Goal: Information Seeking & Learning: Compare options

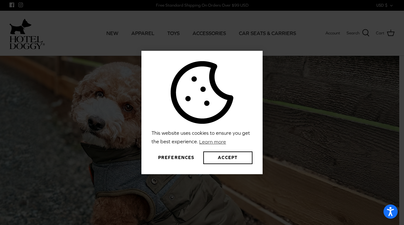
click at [177, 156] on button "Preferences" at bounding box center [175, 157] width 49 height 13
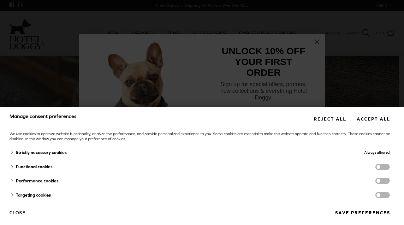
click at [346, 210] on button "Save preferences" at bounding box center [362, 213] width 64 height 12
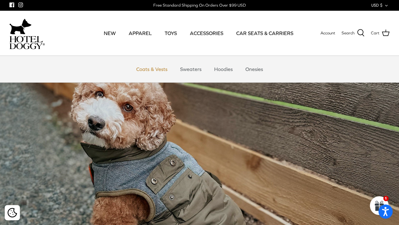
click at [146, 68] on link "Coats & Vests" at bounding box center [152, 69] width 43 height 19
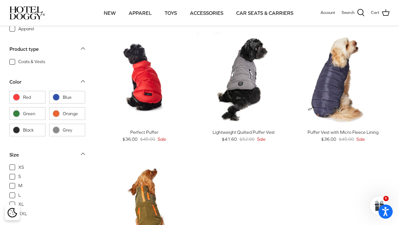
scroll to position [525, 0]
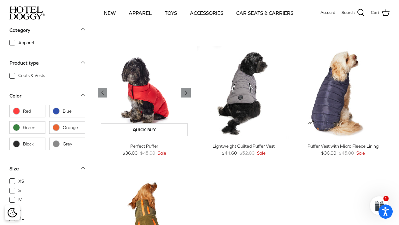
click at [155, 110] on img "Perfect Puffer" at bounding box center [144, 92] width 93 height 93
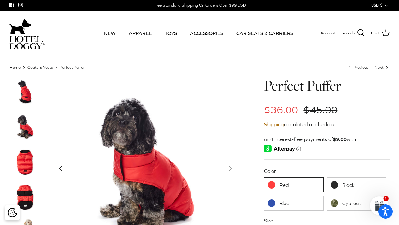
click at [338, 201] on link "Cypress" at bounding box center [357, 203] width 60 height 15
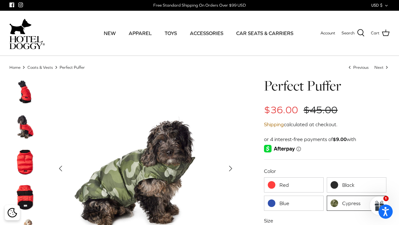
click at [287, 186] on link "Red" at bounding box center [294, 184] width 60 height 15
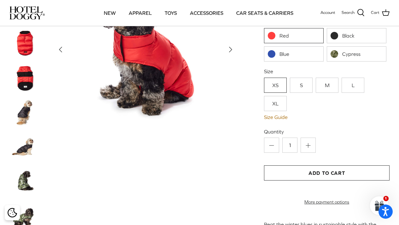
scroll to position [94, 0]
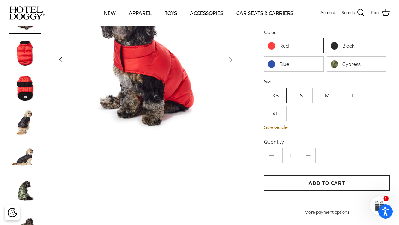
click at [276, 114] on link "XL" at bounding box center [275, 113] width 23 height 15
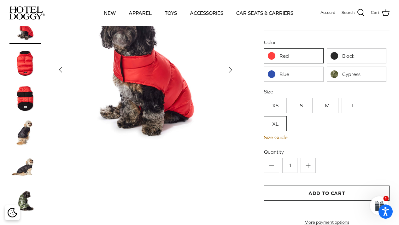
scroll to position [91, 0]
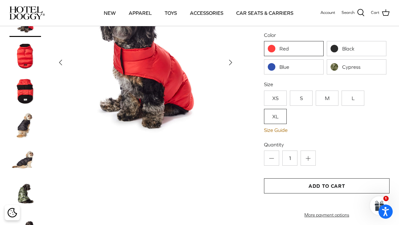
click at [276, 115] on link "XL" at bounding box center [275, 116] width 23 height 15
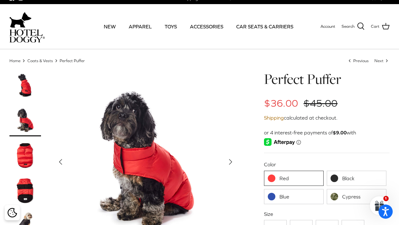
scroll to position [0, 0]
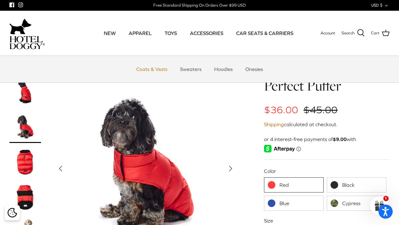
click at [147, 67] on link "Coats & Vests" at bounding box center [152, 69] width 43 height 19
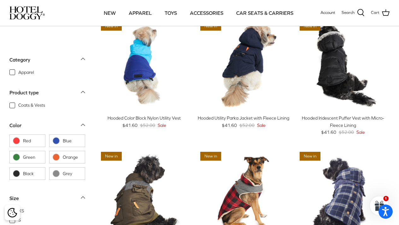
scroll to position [164, 0]
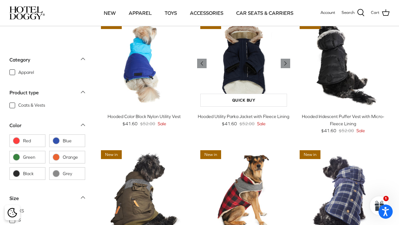
click at [245, 79] on img "Hooded Utility Parka Jacket with Fleece Lining" at bounding box center [243, 63] width 93 height 93
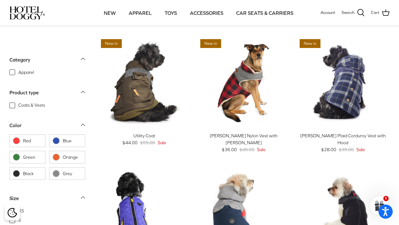
scroll to position [277, 0]
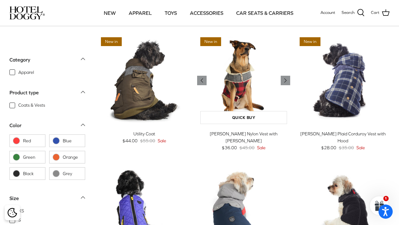
click at [236, 97] on img "Melton Nylon Vest with Sherpa Lining" at bounding box center [243, 80] width 93 height 93
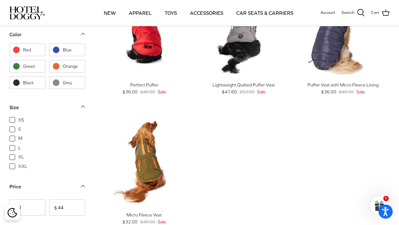
scroll to position [603, 0]
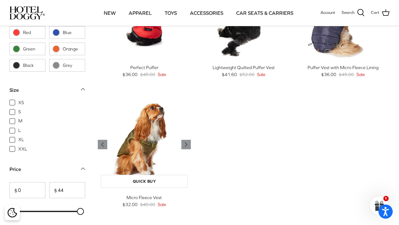
click at [145, 157] on img "Micro Fleece Vest" at bounding box center [144, 144] width 93 height 93
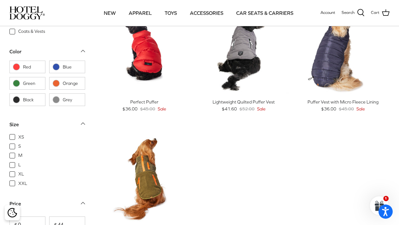
scroll to position [567, 0]
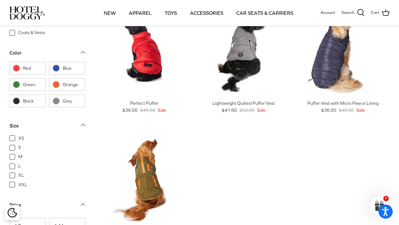
click at [60, 86] on label "Orange" at bounding box center [67, 85] width 36 height 13
click at [53, 85] on input "Orange" at bounding box center [52, 85] width 1 height 1
checkbox input "true"
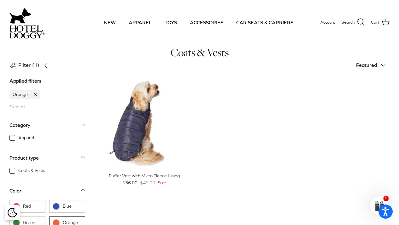
scroll to position [6, 0]
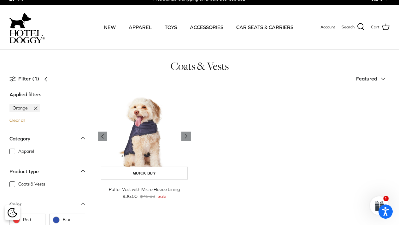
click at [144, 137] on img "Puffer Vest with Micro Fleece Lining" at bounding box center [144, 136] width 93 height 93
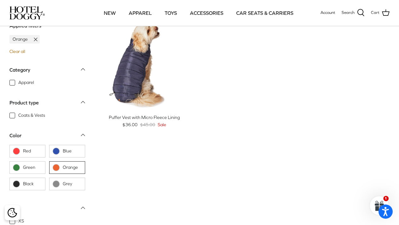
scroll to position [43, 0]
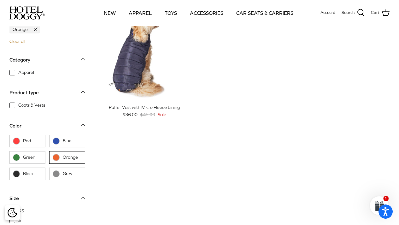
click at [63, 156] on span "Orange" at bounding box center [72, 157] width 19 height 6
click at [53, 157] on input "Orange" at bounding box center [52, 157] width 1 height 1
checkbox input "false"
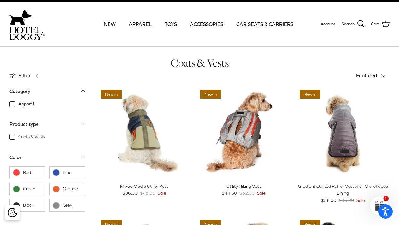
scroll to position [6, 0]
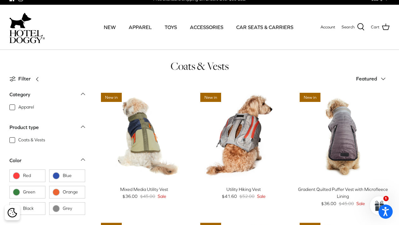
click at [62, 191] on label "Orange" at bounding box center [67, 192] width 36 height 13
click at [53, 192] on input "Orange" at bounding box center [52, 192] width 1 height 1
checkbox input "true"
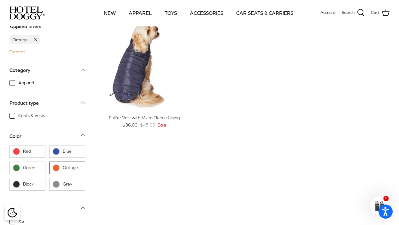
scroll to position [32, 0]
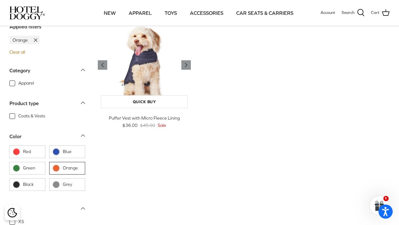
click at [147, 80] on img "Puffer Vest with Micro Fleece Lining" at bounding box center [144, 64] width 93 height 93
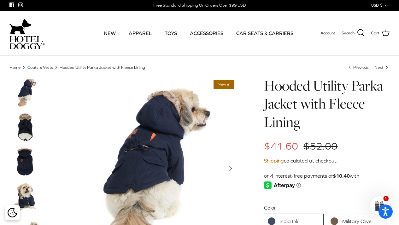
click at [24, 121] on img at bounding box center [25, 127] width 32 height 32
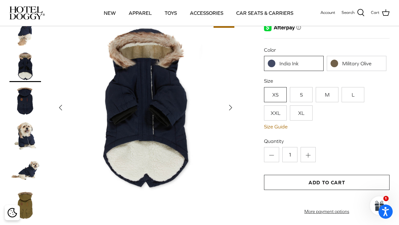
scroll to position [112, 0]
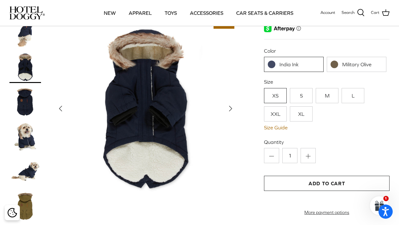
click at [352, 65] on link "Military Olive" at bounding box center [357, 64] width 60 height 15
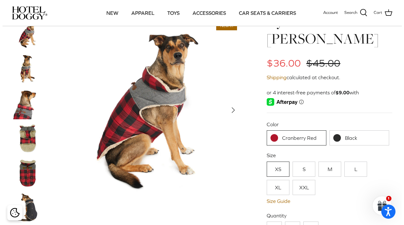
scroll to position [55, 0]
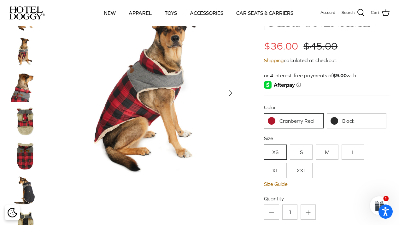
click at [28, 183] on img at bounding box center [25, 191] width 32 height 32
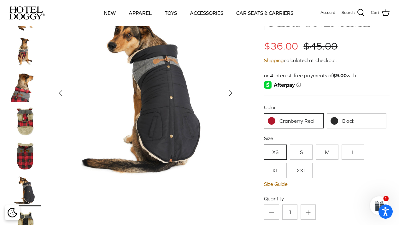
click at [26, 107] on img at bounding box center [25, 121] width 32 height 32
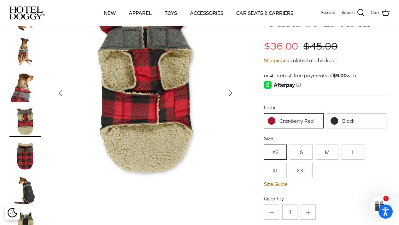
click at [296, 163] on link "XXL" at bounding box center [301, 170] width 23 height 15
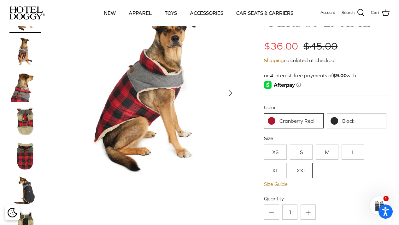
click at [275, 181] on link "Size Guide" at bounding box center [327, 184] width 126 height 6
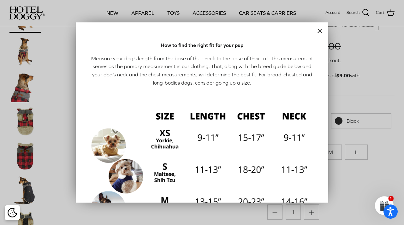
click at [318, 30] on line "Close" at bounding box center [320, 31] width 4 height 4
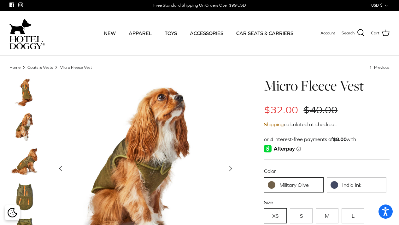
click at [347, 181] on link "India Ink" at bounding box center [357, 184] width 60 height 15
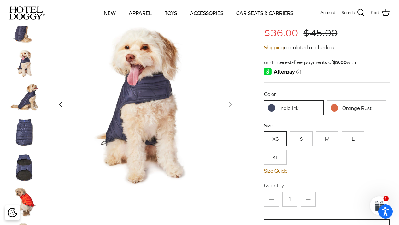
scroll to position [57, 0]
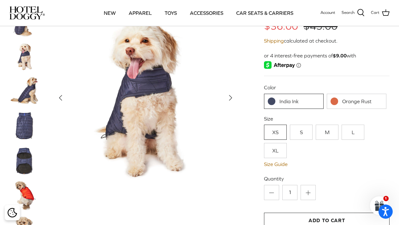
click at [358, 101] on link "Orange Rust" at bounding box center [357, 101] width 60 height 15
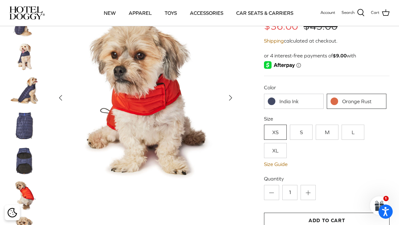
click at [27, 193] on img at bounding box center [25, 196] width 32 height 32
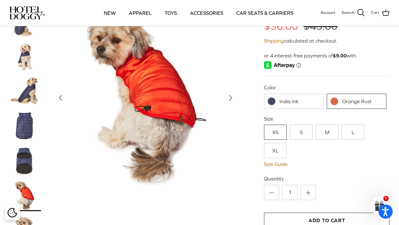
click at [231, 96] on icon "Right" at bounding box center [231, 98] width 10 height 10
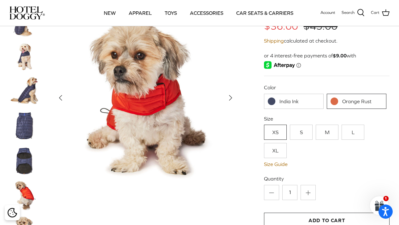
click at [23, 164] on img at bounding box center [25, 161] width 32 height 32
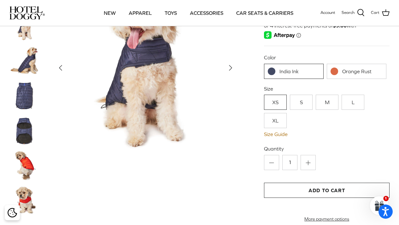
scroll to position [86, 0]
click at [23, 169] on img at bounding box center [25, 166] width 32 height 32
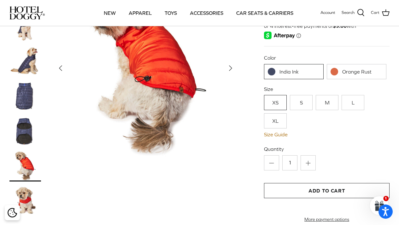
click at [23, 201] on img at bounding box center [25, 201] width 32 height 32
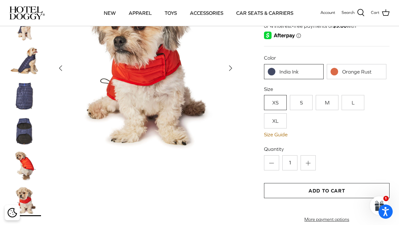
click at [272, 121] on link "XL" at bounding box center [275, 120] width 23 height 15
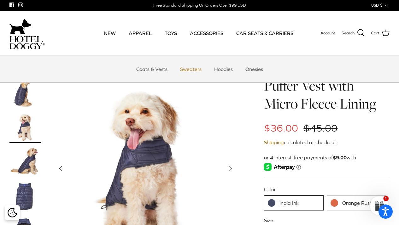
click at [190, 68] on link "Sweaters" at bounding box center [191, 69] width 33 height 19
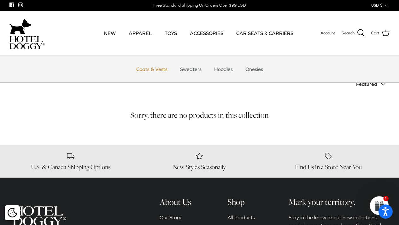
click at [145, 68] on link "Coats & Vests" at bounding box center [152, 69] width 43 height 19
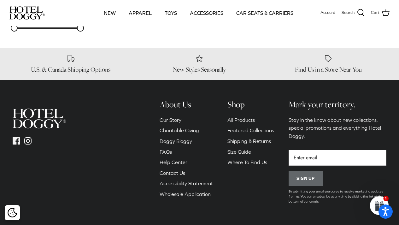
scroll to position [791, 0]
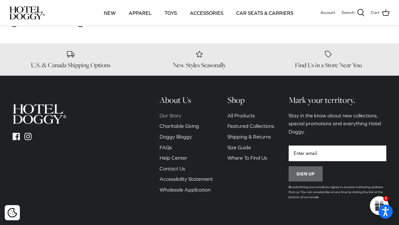
click at [172, 115] on link "Our Story" at bounding box center [171, 116] width 22 height 6
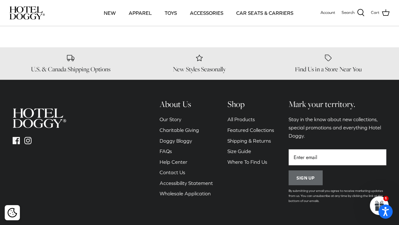
scroll to position [329, 0]
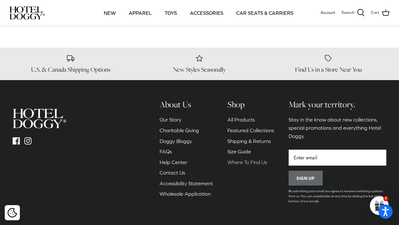
click at [243, 163] on link "Where To Find Us" at bounding box center [248, 162] width 40 height 6
click at [237, 140] on link "Shipping & Returns" at bounding box center [250, 141] width 44 height 6
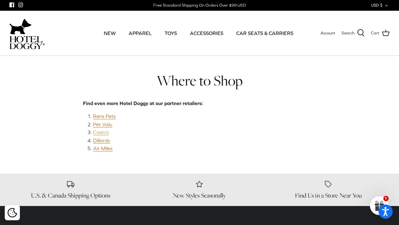
click at [101, 131] on link "Costco" at bounding box center [101, 132] width 16 height 6
click at [101, 148] on link "Air Miles" at bounding box center [103, 148] width 20 height 6
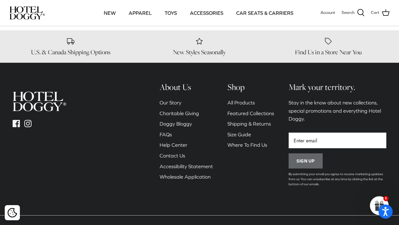
scroll to position [590, 0]
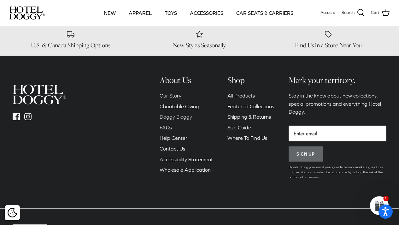
click at [181, 114] on link "Doggy Bloggy" at bounding box center [176, 117] width 33 height 6
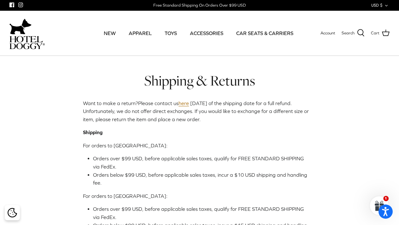
scroll to position [0, 0]
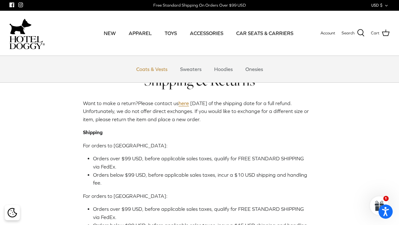
click at [150, 69] on link "Coats & Vests" at bounding box center [152, 69] width 43 height 19
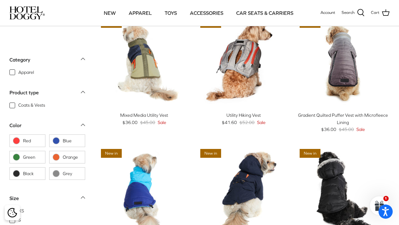
scroll to position [34, 0]
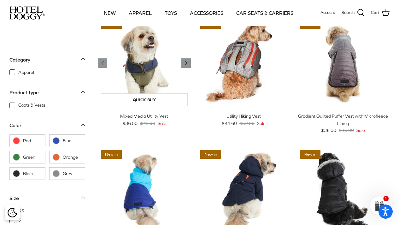
click at [144, 63] on img "Mixed Media Utility Vest" at bounding box center [144, 62] width 93 height 93
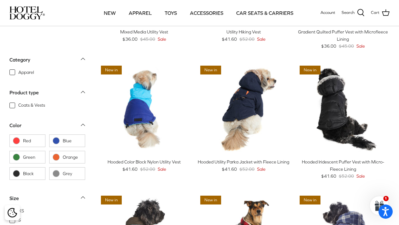
scroll to position [148, 0]
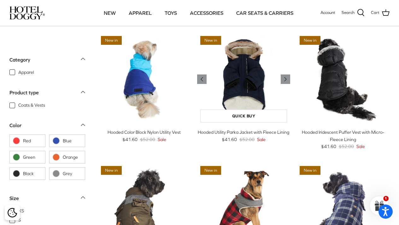
click at [258, 85] on img "Hooded Utility Parka Jacket with Fleece Lining" at bounding box center [243, 79] width 93 height 93
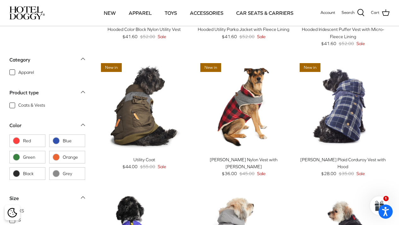
scroll to position [252, 0]
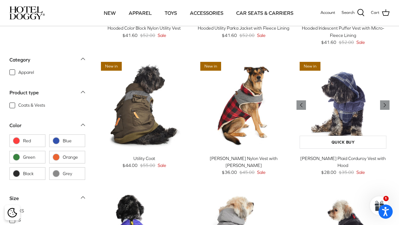
click at [335, 119] on img "Melton Plaid Corduroy Vest with Hood" at bounding box center [343, 105] width 93 height 93
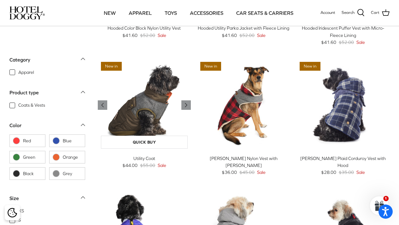
click at [144, 118] on img "Utility Coat" at bounding box center [144, 105] width 93 height 93
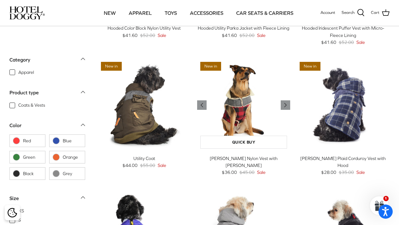
click at [249, 114] on img "Melton Nylon Vest with Sherpa Lining" at bounding box center [243, 105] width 93 height 93
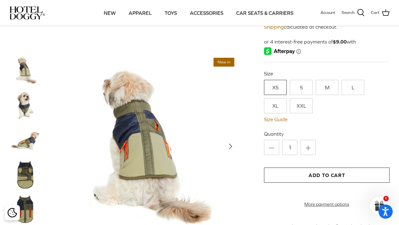
scroll to position [69, 0]
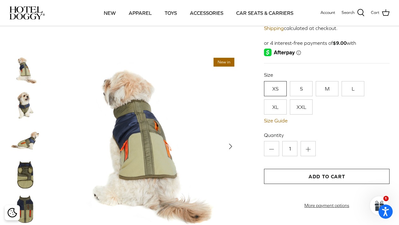
click at [277, 106] on link "XL" at bounding box center [275, 106] width 23 height 15
click at [30, 211] on img at bounding box center [25, 209] width 32 height 32
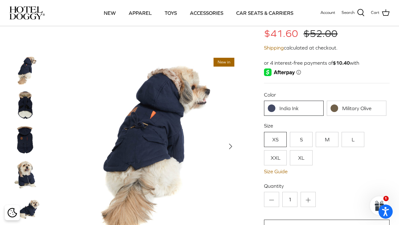
scroll to position [66, 0]
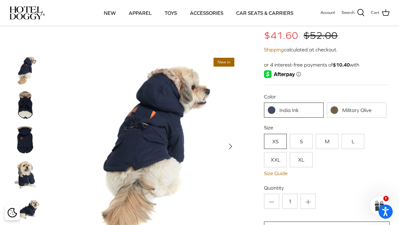
click at [26, 140] on img at bounding box center [25, 140] width 32 height 32
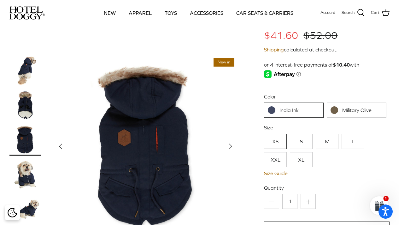
click at [25, 107] on img at bounding box center [25, 105] width 32 height 32
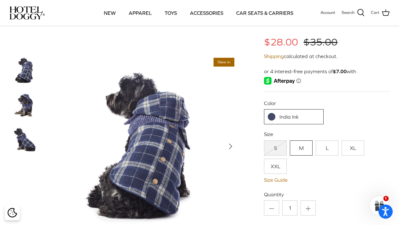
scroll to position [62, 0]
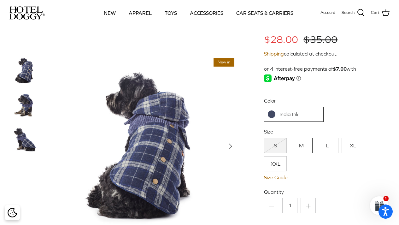
click at [26, 136] on img at bounding box center [25, 140] width 32 height 32
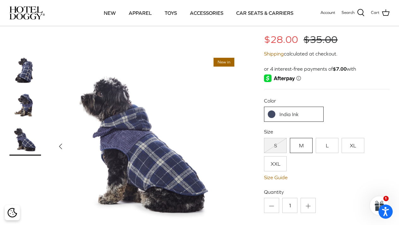
click at [27, 102] on img at bounding box center [25, 105] width 32 height 32
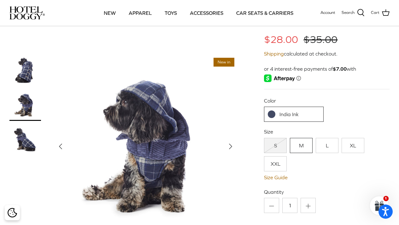
click at [29, 74] on img at bounding box center [25, 71] width 32 height 32
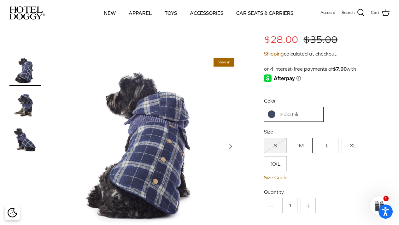
click at [29, 109] on img at bounding box center [25, 105] width 32 height 32
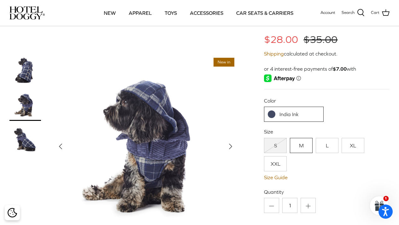
click at [29, 142] on img at bounding box center [25, 140] width 32 height 32
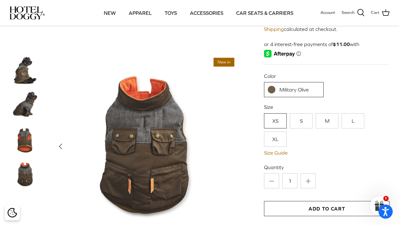
scroll to position [51, 0]
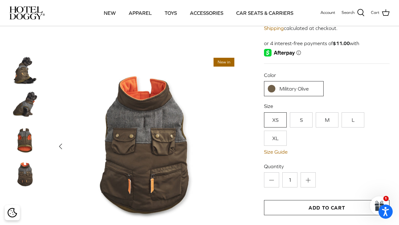
click at [276, 136] on link "XL" at bounding box center [275, 138] width 23 height 15
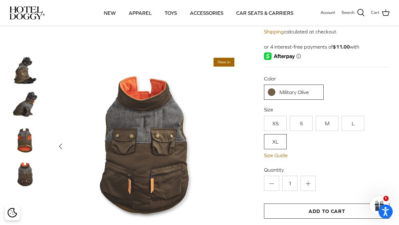
scroll to position [50, 0]
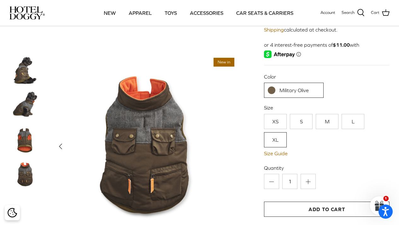
click at [27, 106] on img at bounding box center [25, 105] width 32 height 32
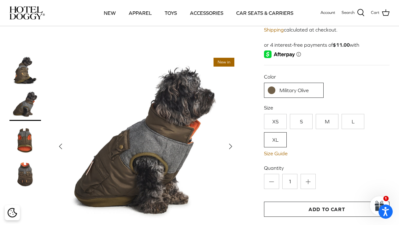
click at [25, 139] on img at bounding box center [25, 140] width 32 height 32
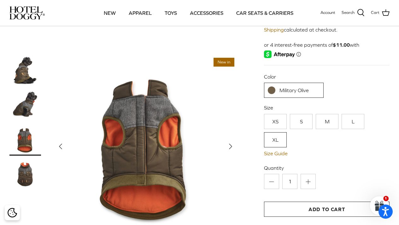
click at [28, 174] on img at bounding box center [25, 175] width 32 height 32
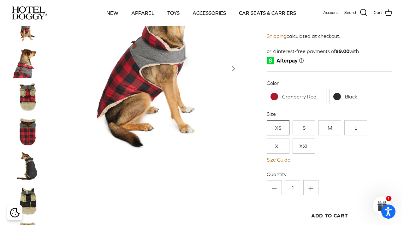
scroll to position [100, 0]
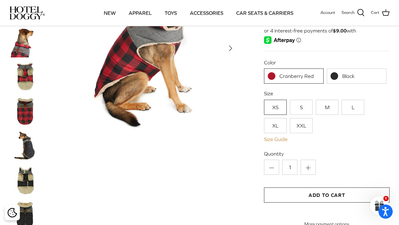
click at [276, 136] on link "Size Guide" at bounding box center [327, 139] width 126 height 6
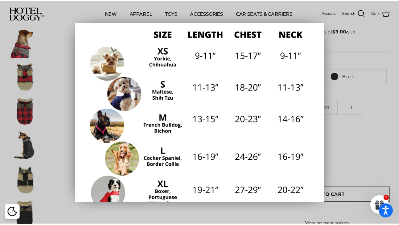
scroll to position [83, 0]
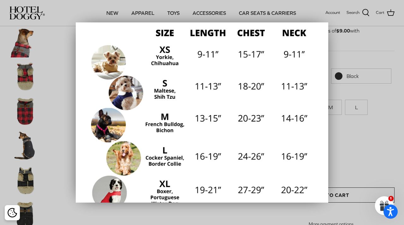
click at [371, 122] on div at bounding box center [202, 112] width 404 height 225
